Goal: Information Seeking & Learning: Compare options

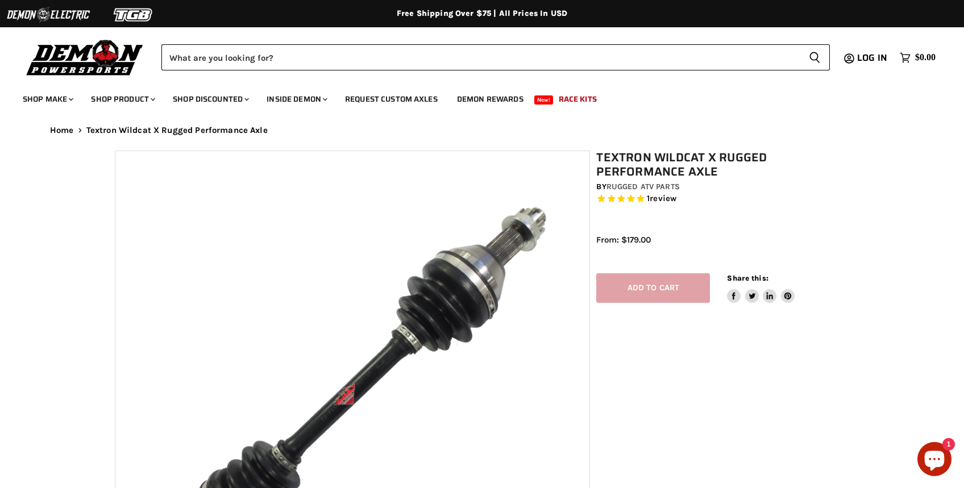
select select "******"
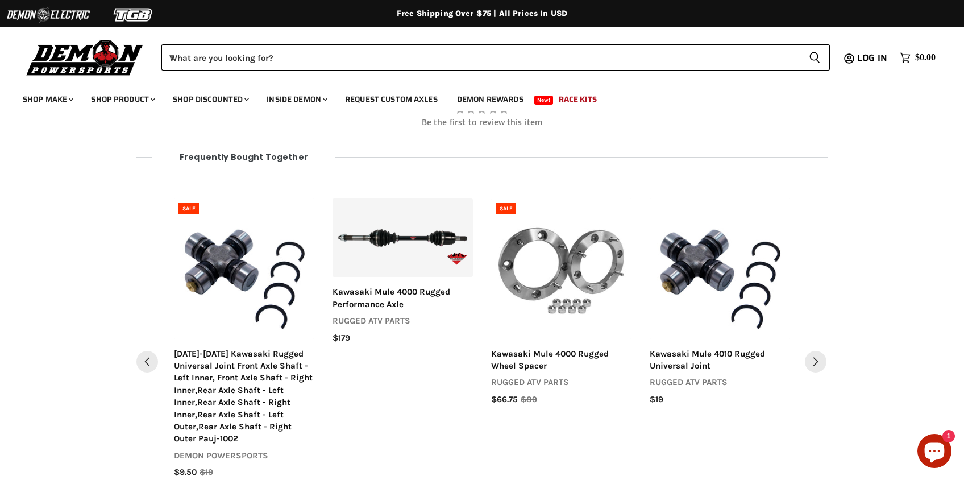
scroll to position [1248, 0]
